Goal: Find specific page/section: Find specific page/section

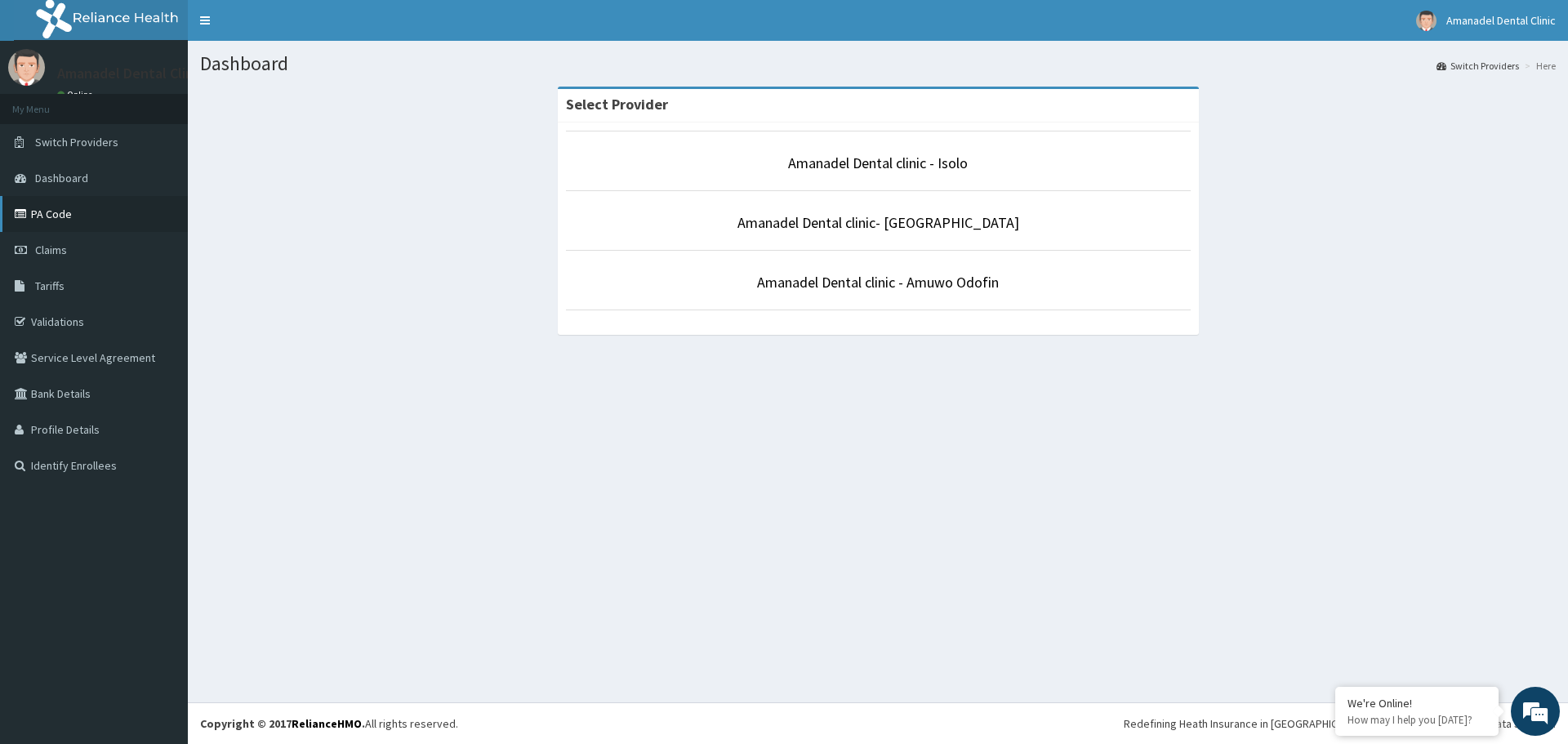
click at [56, 216] on link "PA Code" at bounding box center [94, 214] width 188 height 36
click at [30, 215] on icon at bounding box center [22, 213] width 16 height 12
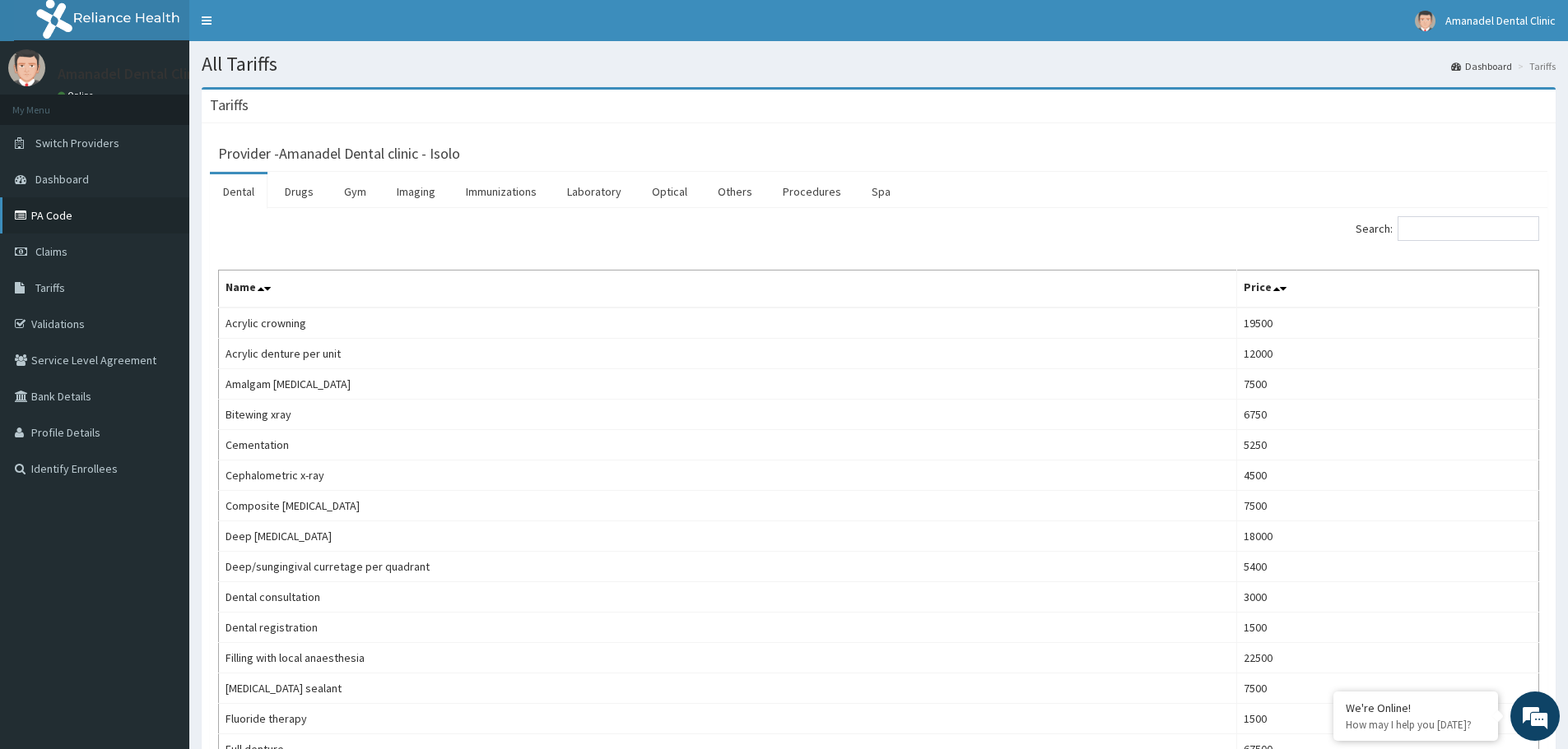
click at [51, 224] on link "PA Code" at bounding box center [94, 216] width 189 height 36
click at [54, 223] on link "PA Code" at bounding box center [94, 216] width 189 height 36
click at [54, 212] on link "PA Code" at bounding box center [94, 216] width 189 height 36
click at [50, 218] on link "PA Code" at bounding box center [94, 216] width 189 height 36
